Goal: Task Accomplishment & Management: Use online tool/utility

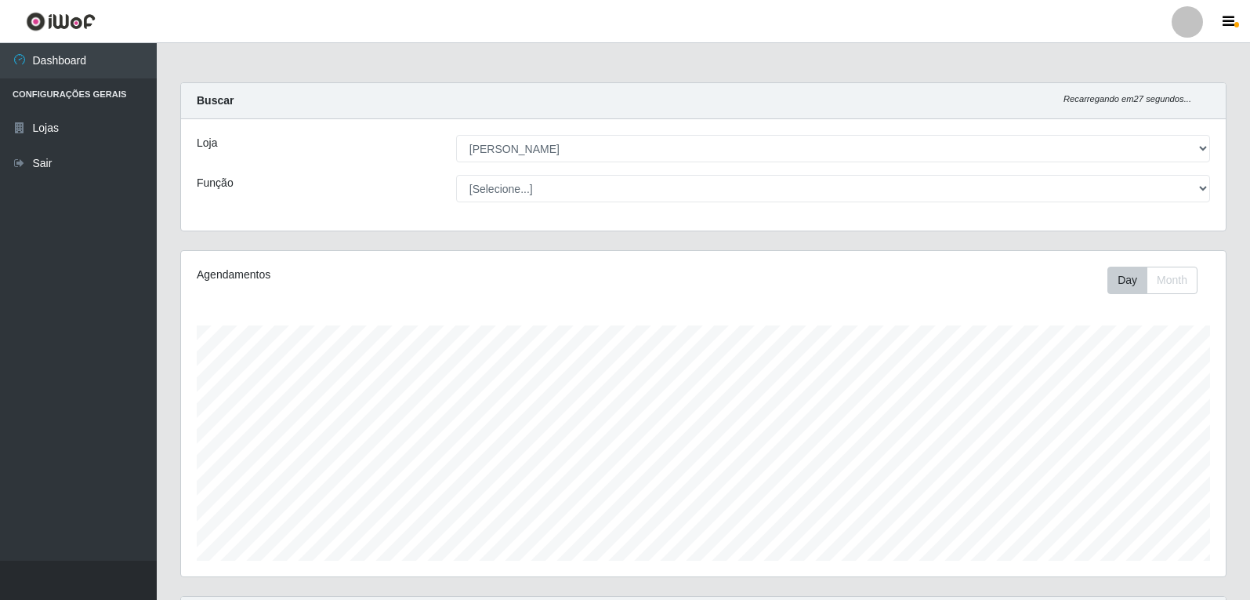
select select "523"
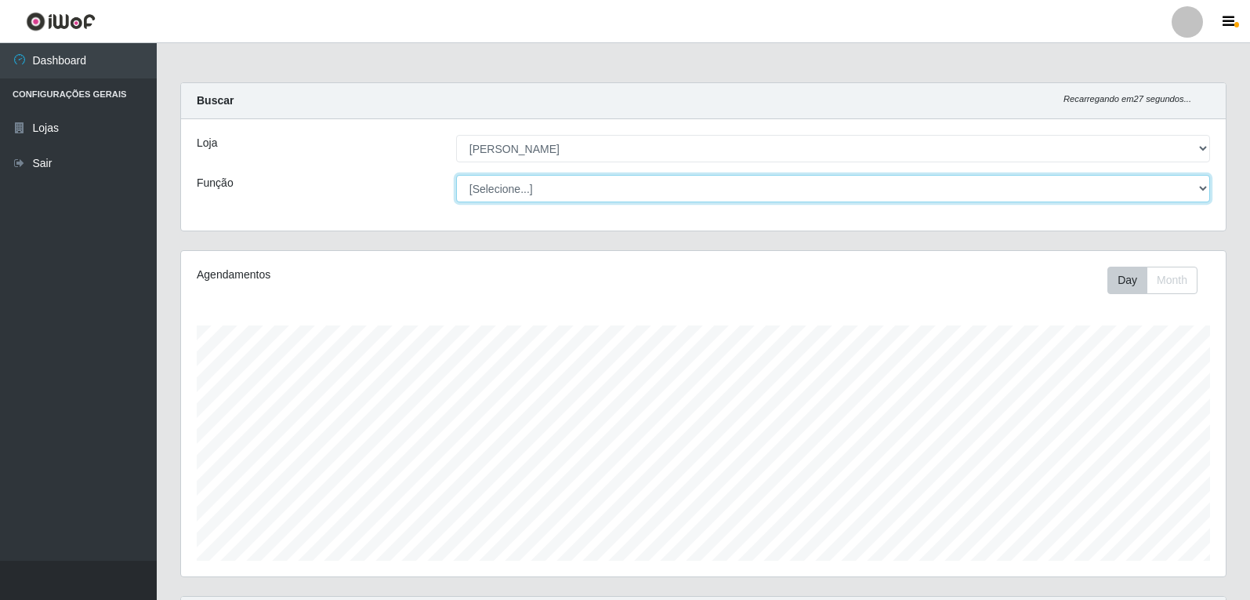
click at [1048, 179] on select "[Selecione...] Embalador Embalador + Embalador ++ Repositor Repositor + Reposit…" at bounding box center [833, 188] width 754 height 27
click at [456, 175] on select "[Selecione...] Embalador Embalador + Embalador ++ Repositor Repositor + Reposit…" at bounding box center [833, 188] width 754 height 27
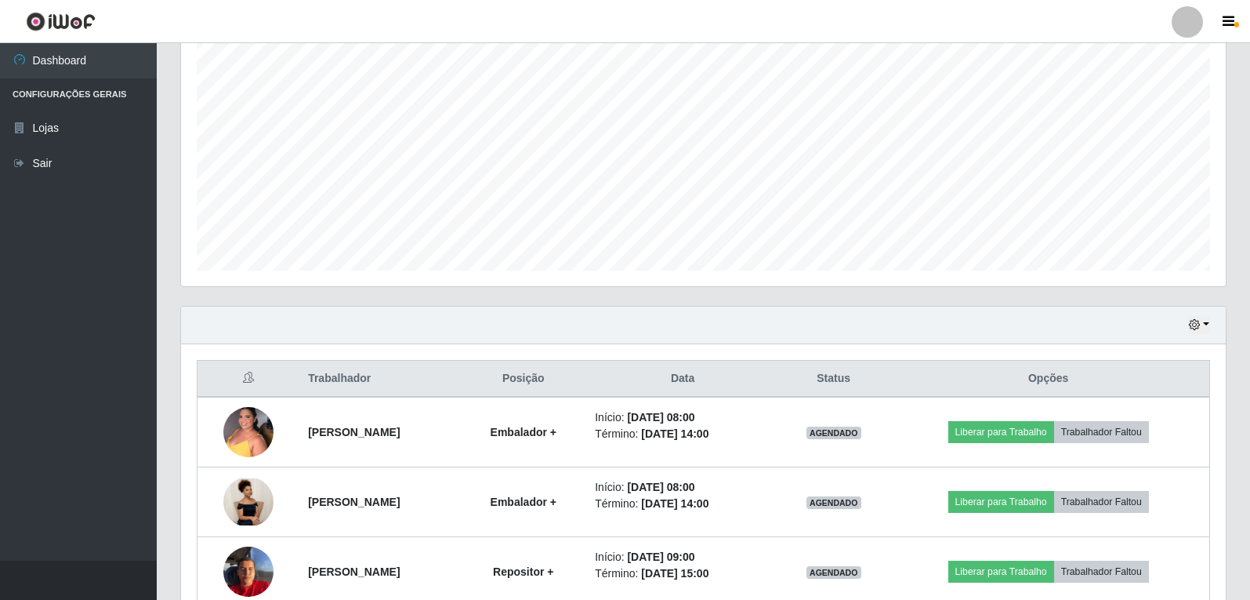
scroll to position [0, 0]
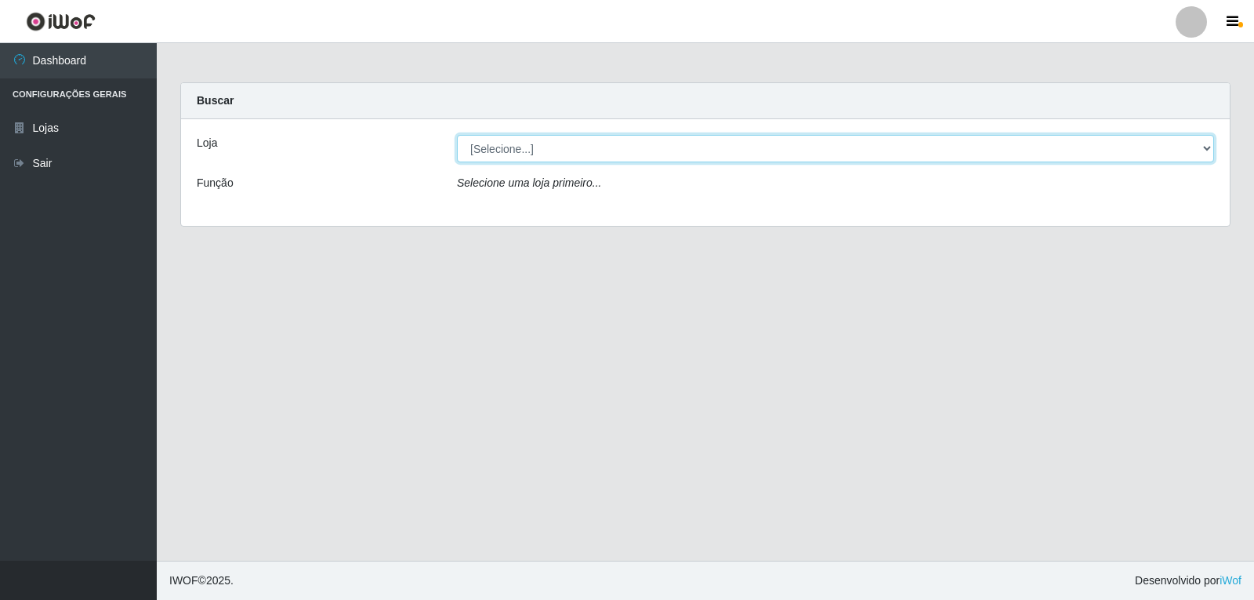
click at [874, 147] on select "[Selecione...] [PERSON_NAME] Atacadão - [PERSON_NAME]" at bounding box center [835, 148] width 757 height 27
select select "523"
click at [457, 135] on select "[Selecione...] [PERSON_NAME] Atacadão - [PERSON_NAME]" at bounding box center [835, 148] width 757 height 27
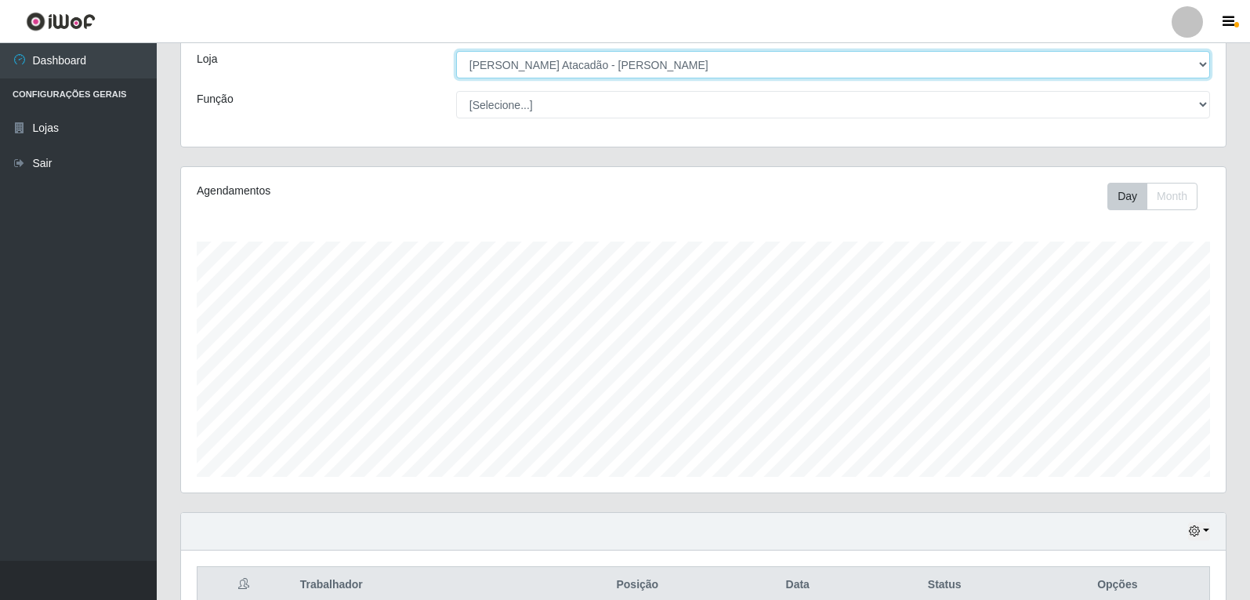
scroll to position [162, 0]
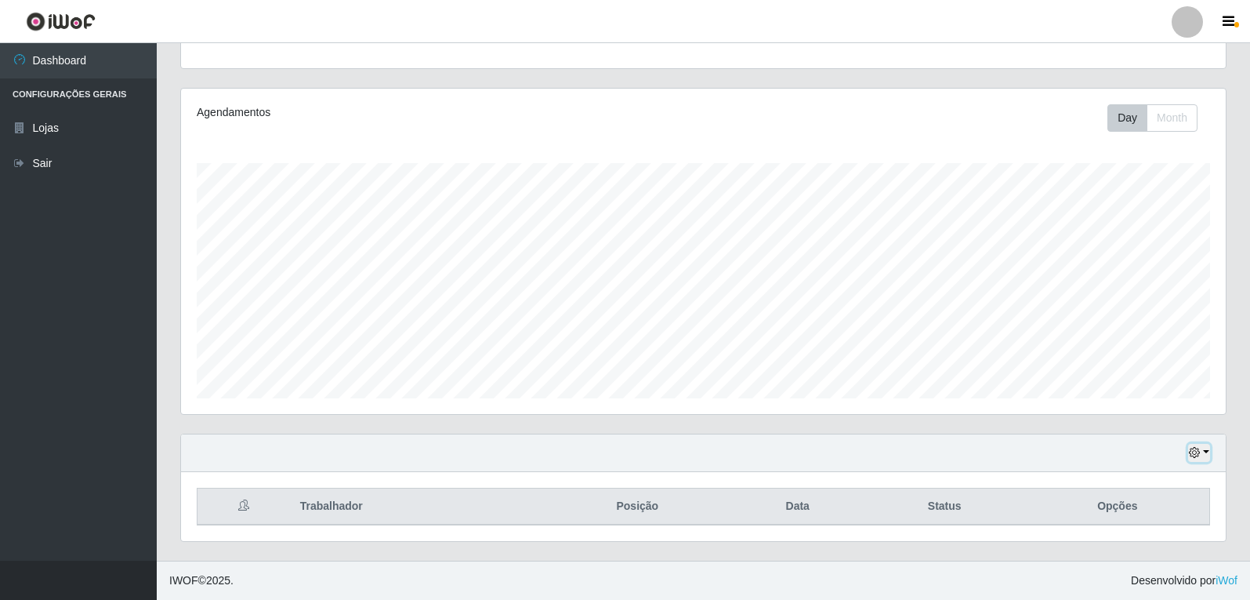
click at [1198, 452] on icon "button" at bounding box center [1194, 452] width 11 height 11
click at [1142, 397] on button "1 Semana" at bounding box center [1148, 394] width 124 height 33
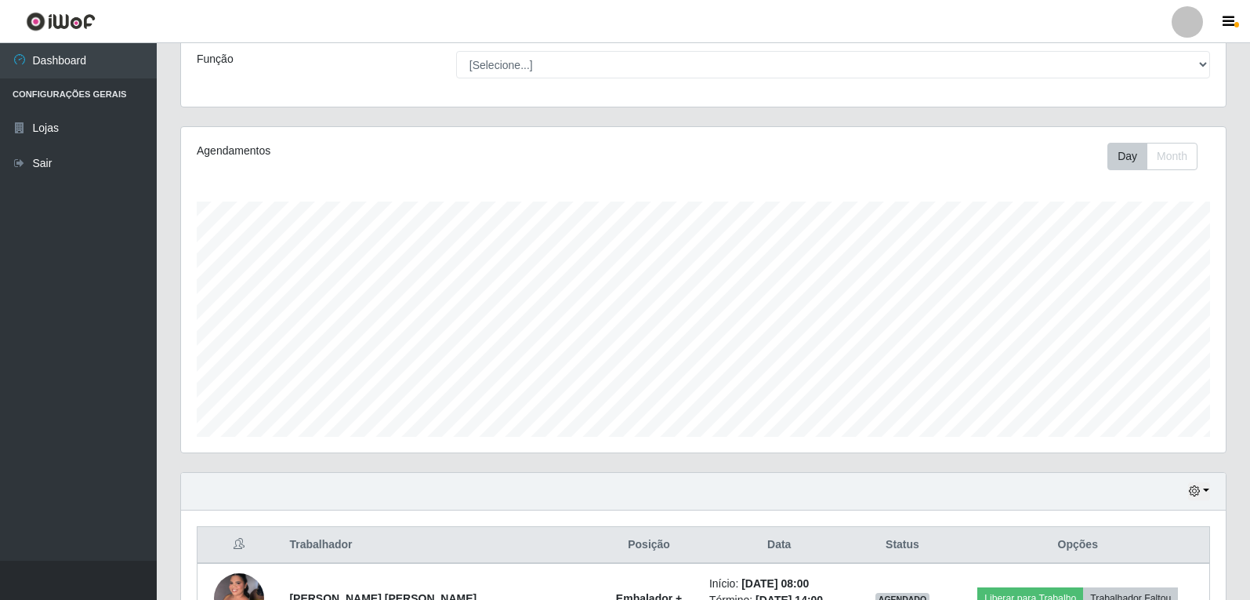
scroll to position [0, 0]
